Goal: Task Accomplishment & Management: Use online tool/utility

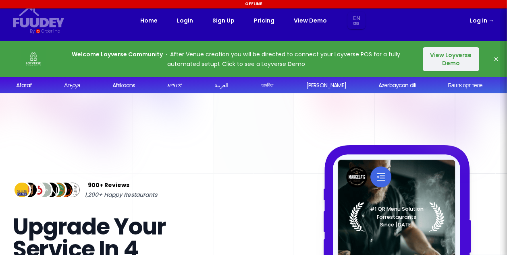
select select "en"
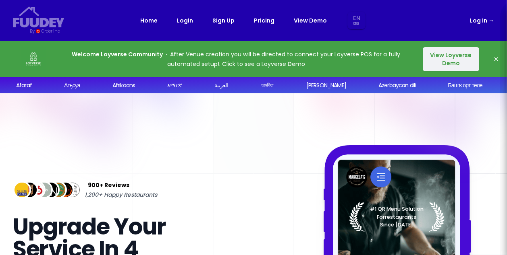
select select "en"
click at [187, 19] on link "Login" at bounding box center [185, 21] width 16 height 10
select select "en"
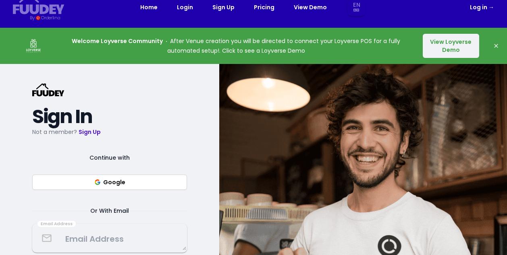
scroll to position [67, 0]
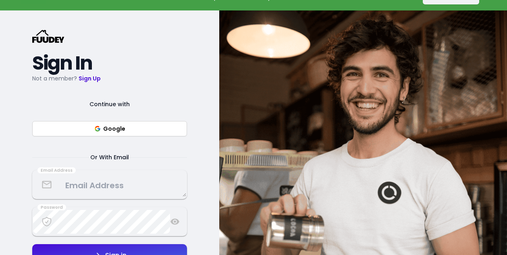
click at [161, 128] on button "Google" at bounding box center [109, 128] width 155 height 15
select select "en"
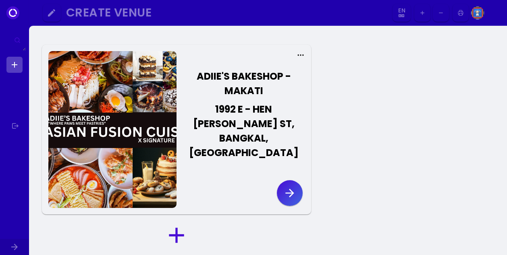
click at [259, 100] on button "ADIIE'S BAKESHOP - MAKATI 1992 E - HEN LUNA ST, BANGKAL, MAKATI CITY" at bounding box center [240, 114] width 128 height 111
click at [285, 187] on icon "button" at bounding box center [289, 193] width 13 height 13
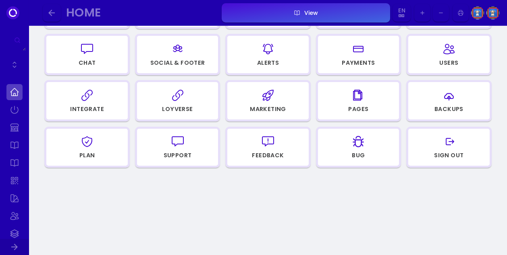
scroll to position [201, 0]
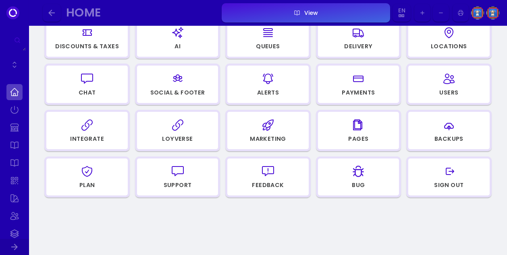
click at [90, 136] on div "Integrate" at bounding box center [87, 139] width 34 height 6
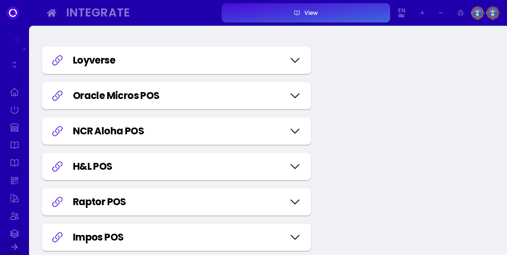
click at [296, 58] on icon at bounding box center [294, 60] width 13 height 40
select select "a8c0aade-8ce6-4bb9-ac83-98d13a19878a"
select select "b425eed0-e73a-45b9-8b54-64d487b09a9f"
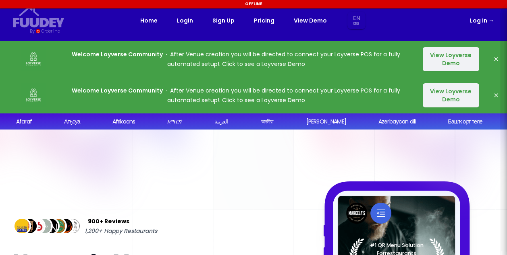
select select "en"
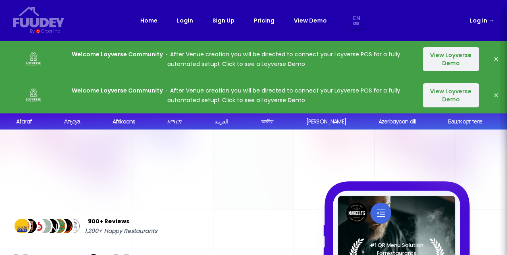
select select "en"
click at [437, 58] on button "View Loyverse Demo" at bounding box center [450, 59] width 56 height 24
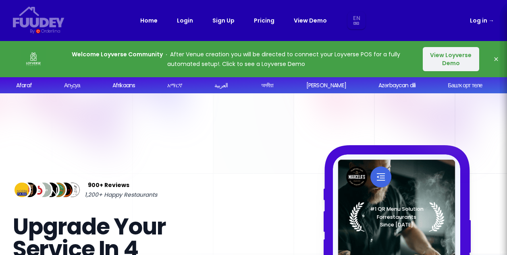
select select "en"
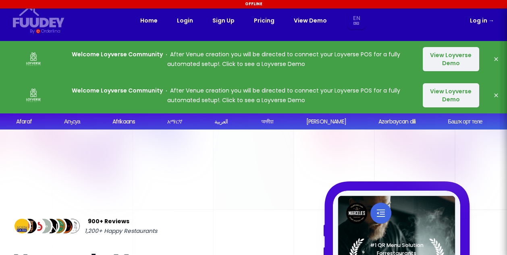
select select "en"
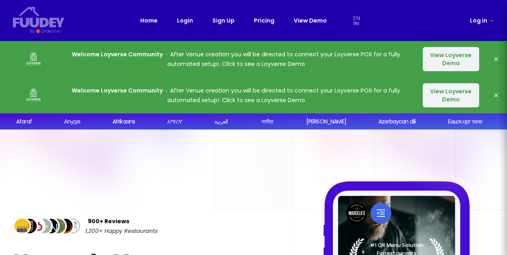
select select "en"
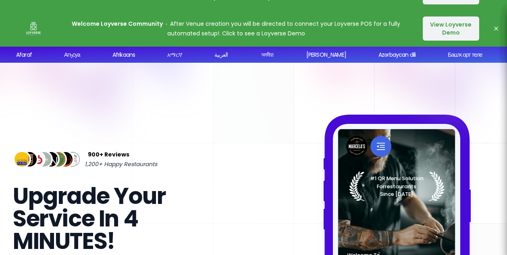
select select "en"
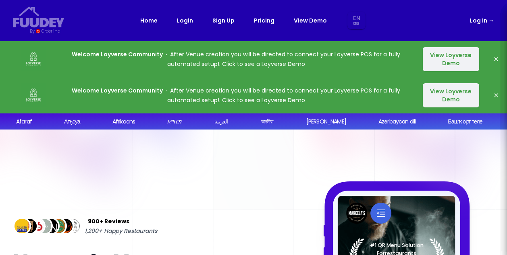
select select "en"
